Goal: Information Seeking & Learning: Learn about a topic

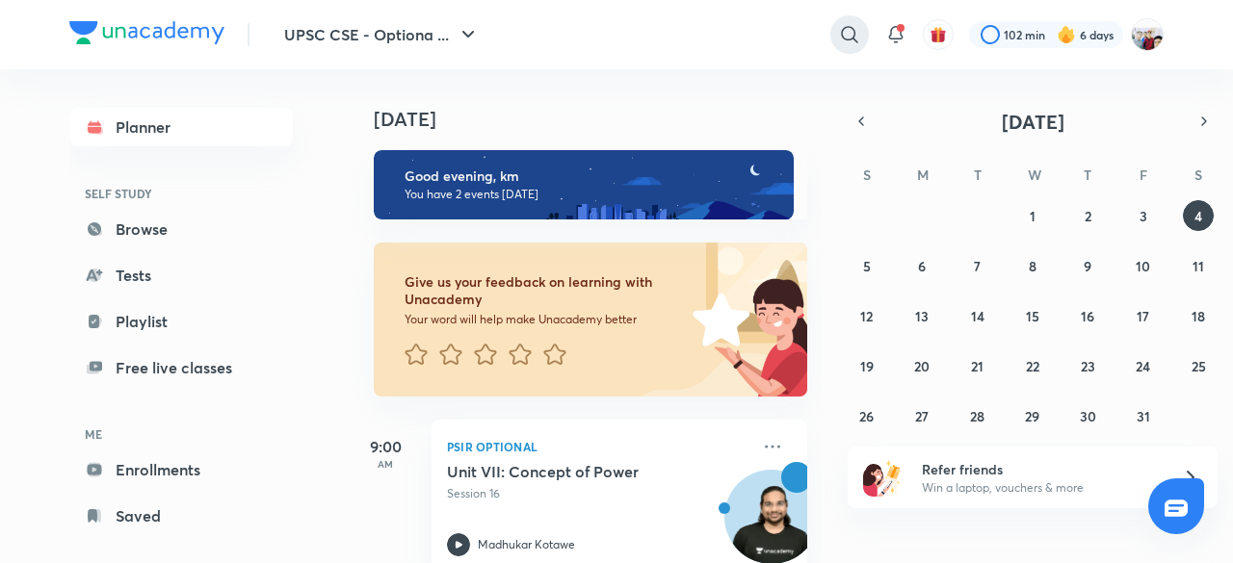
click at [848, 30] on icon at bounding box center [849, 34] width 23 height 23
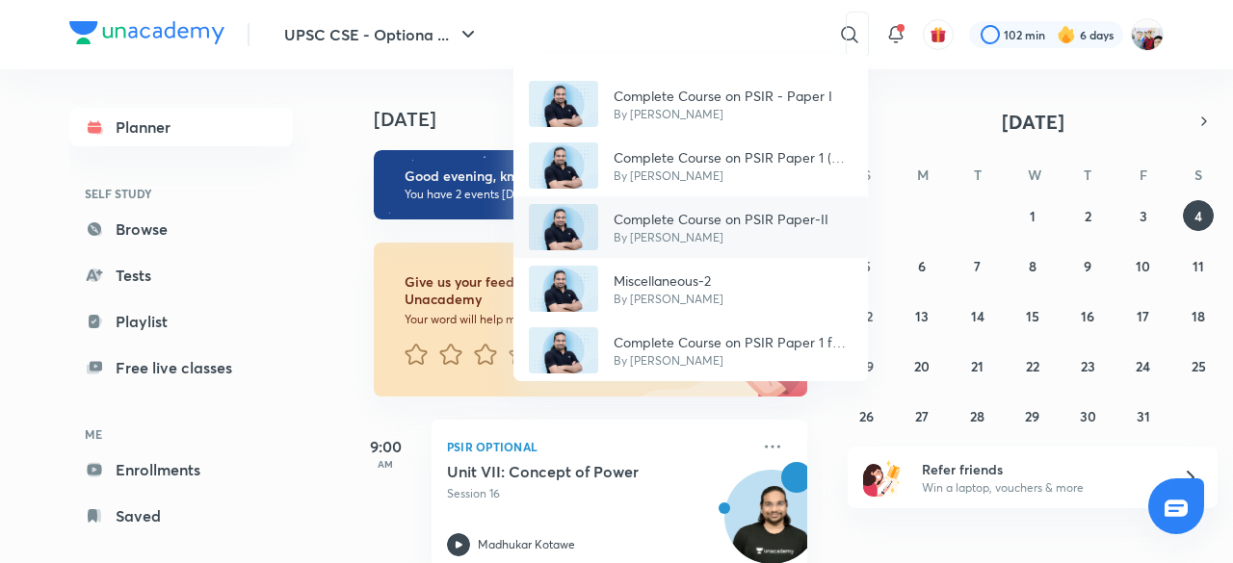
click at [782, 201] on div "Complete Course on PSIR Paper-II By [PERSON_NAME]" at bounding box center [690, 227] width 354 height 62
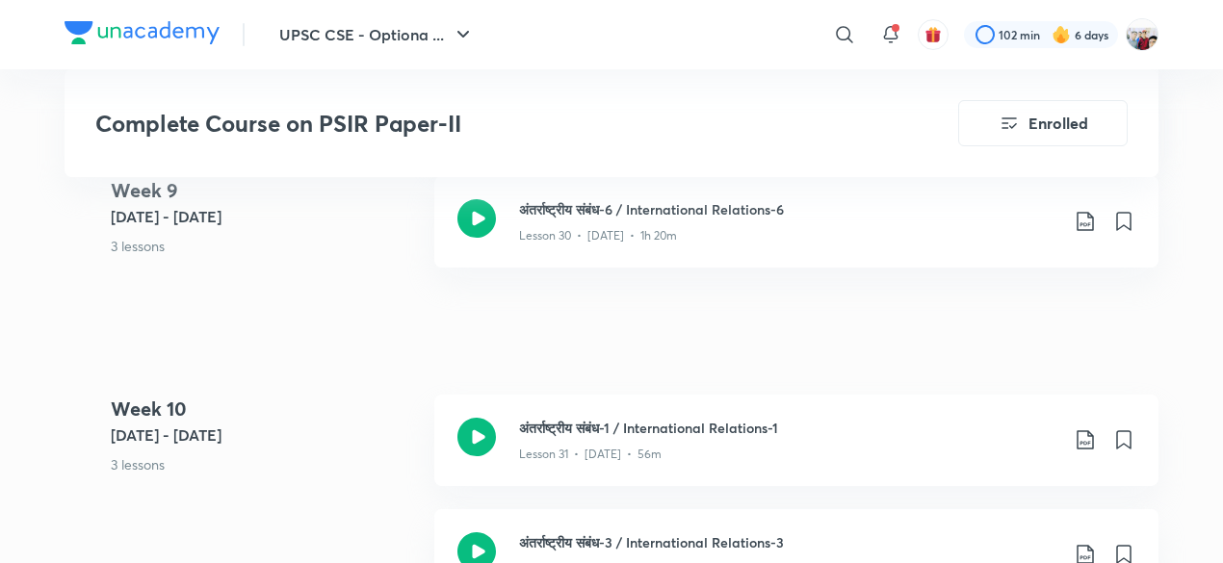
scroll to position [4931, 0]
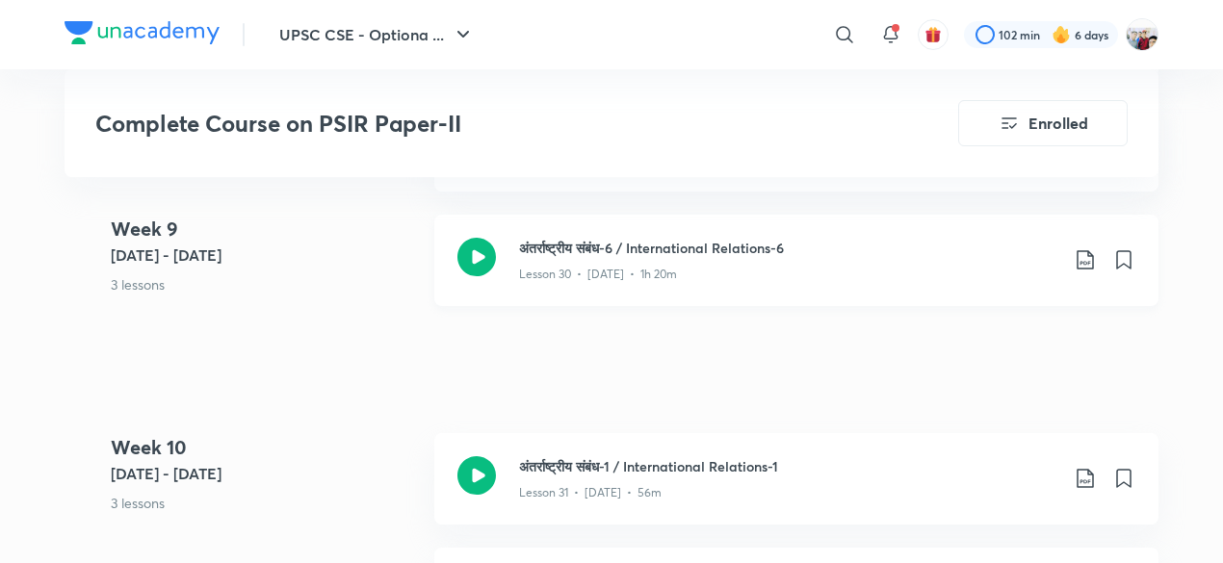
click at [1092, 253] on icon at bounding box center [1085, 259] width 16 height 19
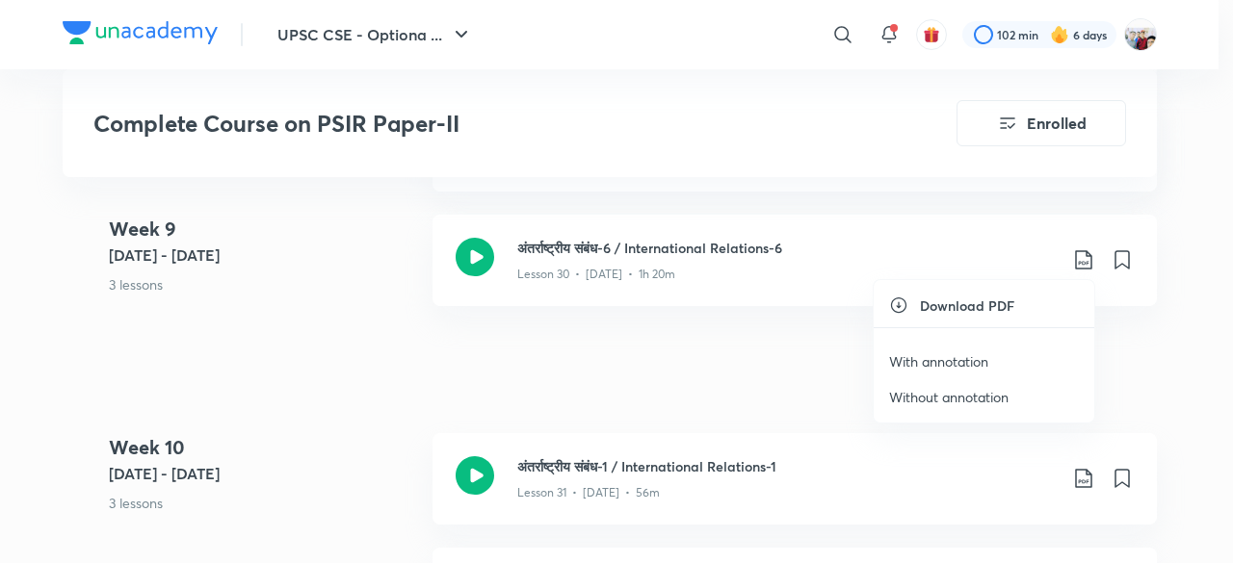
click at [943, 355] on p "With annotation" at bounding box center [938, 362] width 99 height 20
